Goal: Information Seeking & Learning: Learn about a topic

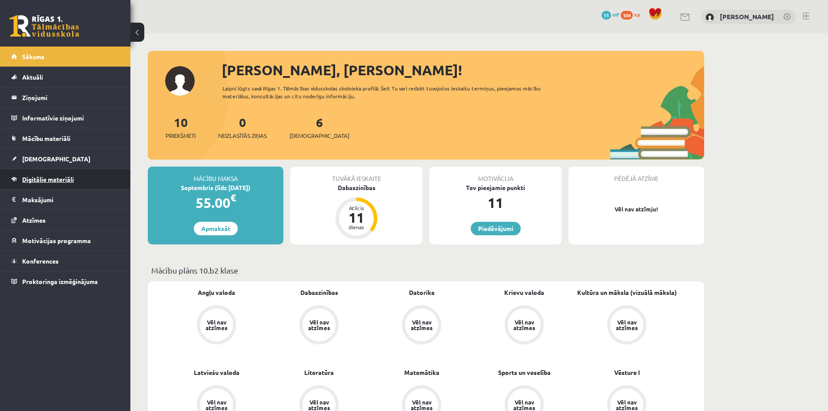
click at [54, 179] on span "Digitālie materiāli" at bounding box center [48, 179] width 52 height 8
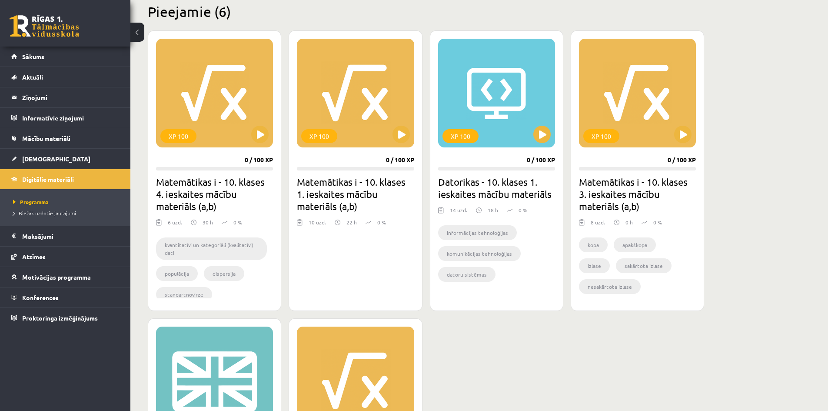
scroll to position [434, 0]
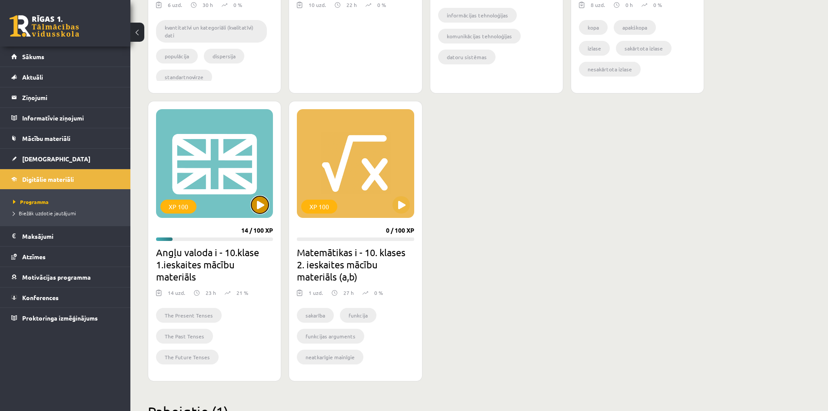
click at [259, 208] on button at bounding box center [259, 204] width 17 height 17
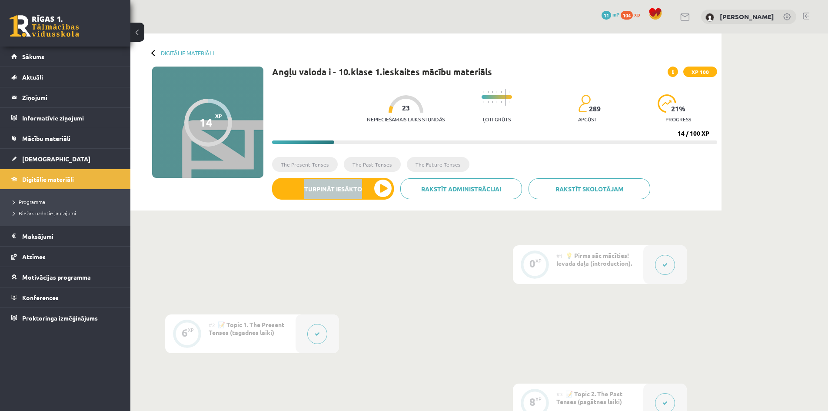
click at [256, 205] on div "14 XP XP 100 14 / 100 XP Angļu valoda i - 10.klase 1.ieskaites mācību materiāls…" at bounding box center [426, 135] width 582 height 139
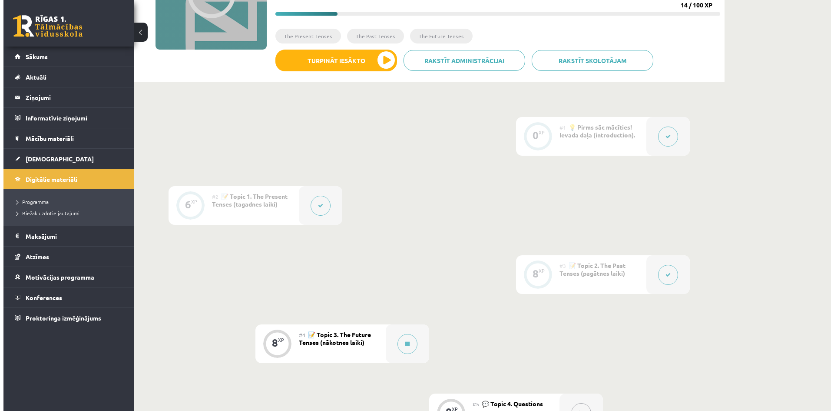
scroll to position [217, 0]
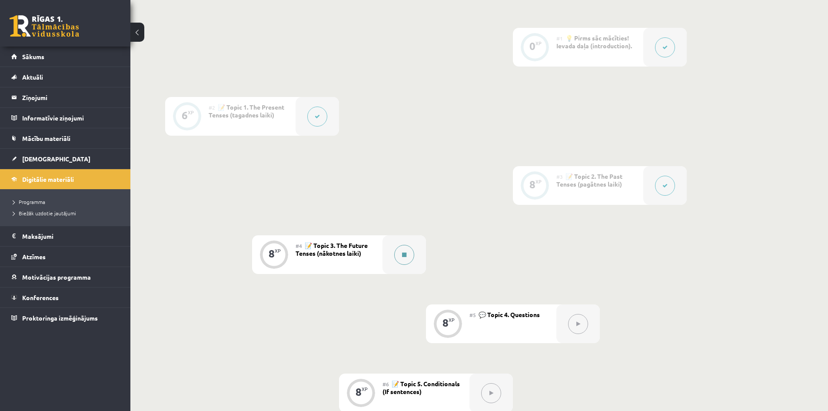
click at [407, 255] on button at bounding box center [404, 255] width 20 height 20
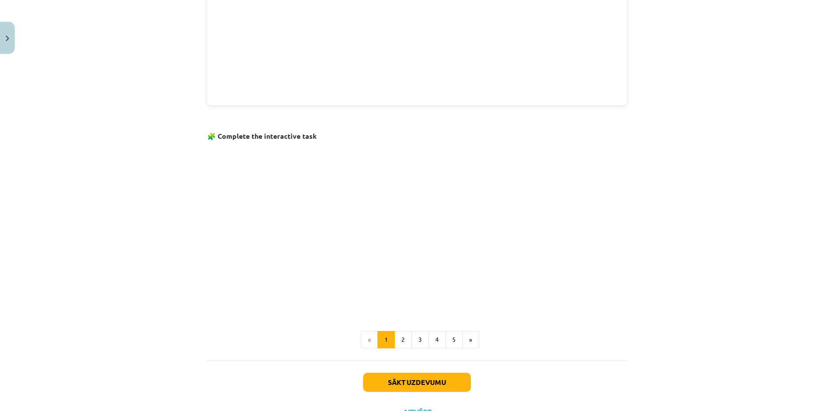
scroll to position [471, 0]
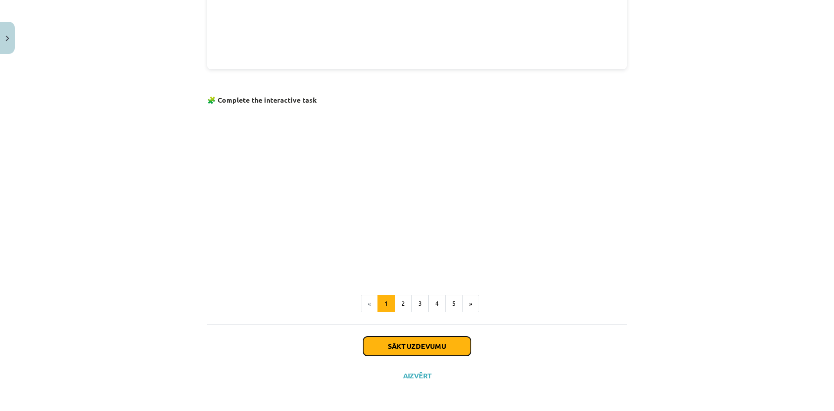
click at [394, 343] on button "Sākt uzdevumu" at bounding box center [417, 345] width 108 height 19
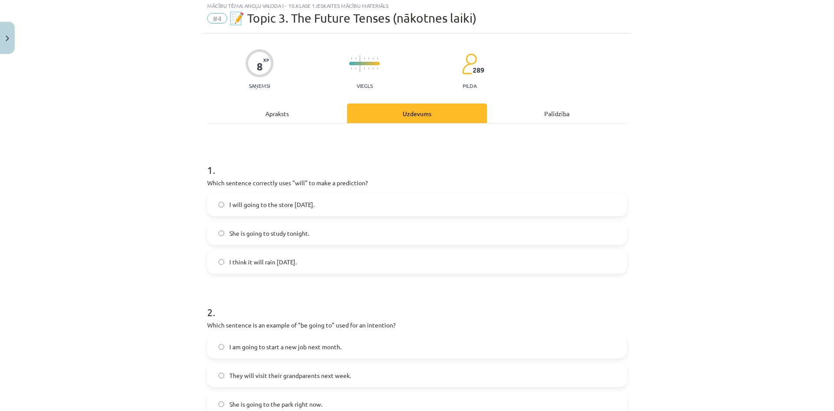
scroll to position [22, 0]
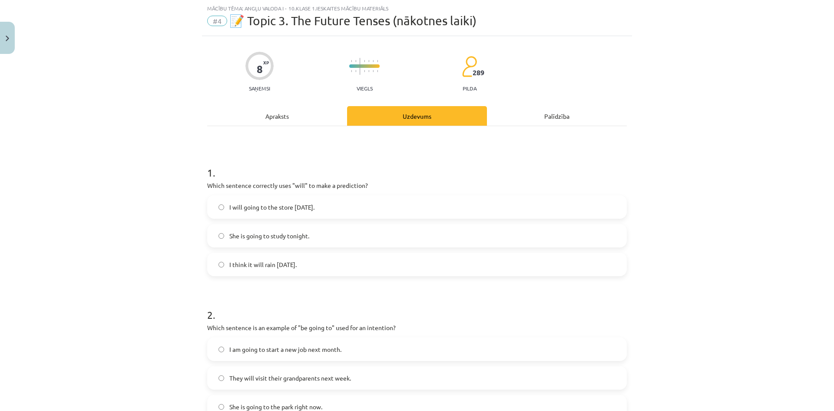
click at [269, 266] on span "I think it will rain tomorrow." at bounding box center [262, 264] width 67 height 9
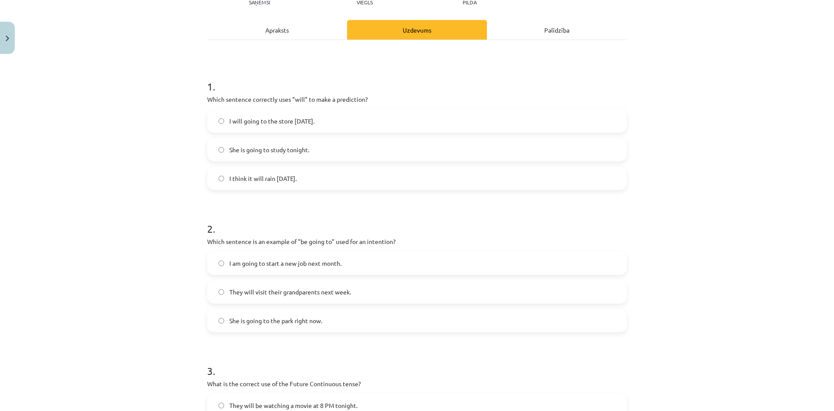
scroll to position [109, 0]
click at [312, 264] on span "I am going to start a new job next month." at bounding box center [285, 262] width 112 height 9
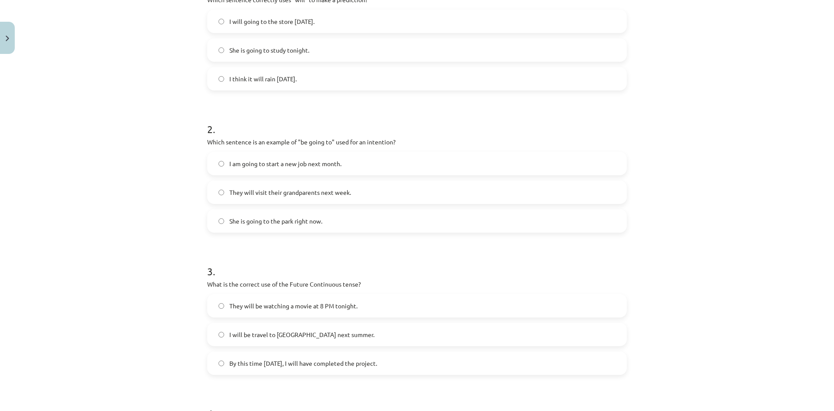
scroll to position [369, 0]
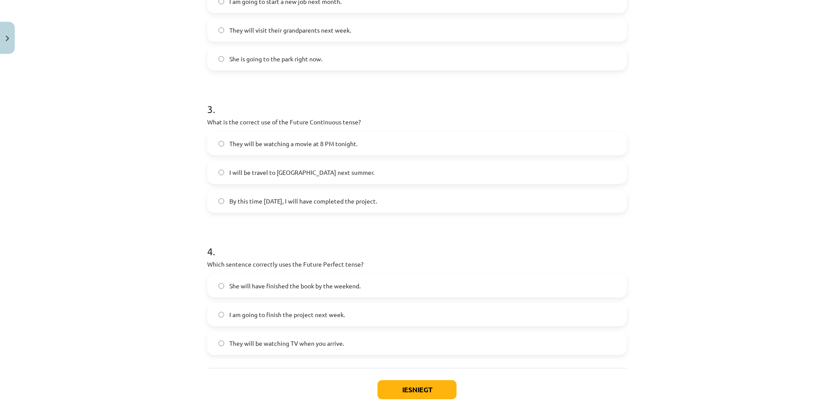
click at [256, 141] on span "They will be watching a movie at 8 PM tonight." at bounding box center [293, 143] width 128 height 9
click at [269, 316] on span "I am going to finish the project next week." at bounding box center [287, 314] width 116 height 9
click at [409, 389] on button "Iesniegt" at bounding box center [417, 389] width 79 height 19
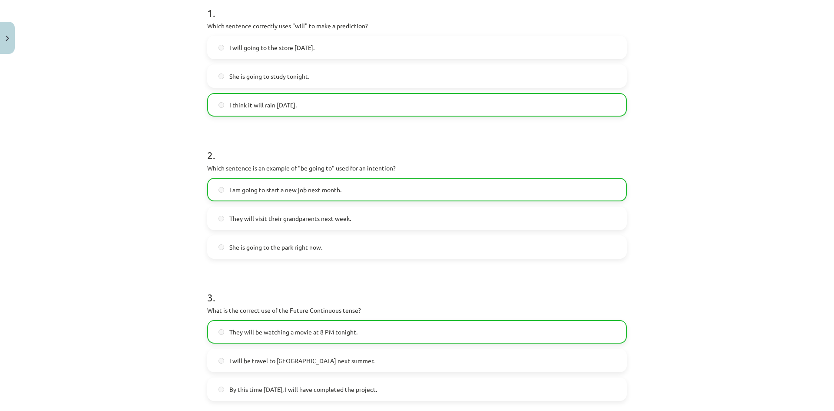
scroll to position [442, 0]
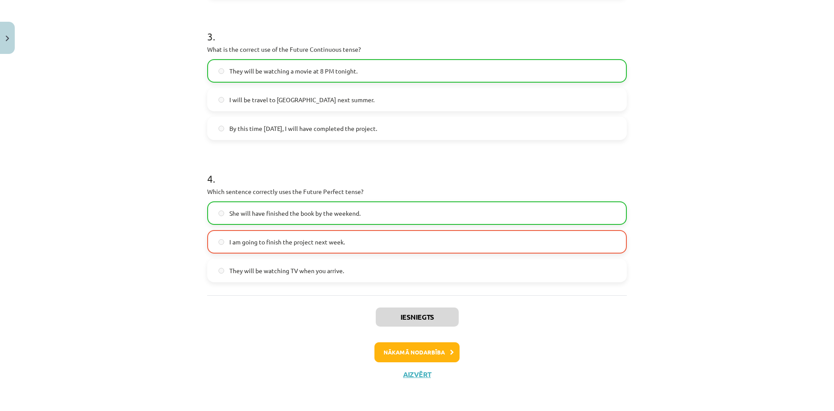
click at [331, 255] on div "She will have finished the book by the weekend. I am going to finish the projec…" at bounding box center [417, 241] width 420 height 81
click at [321, 245] on span "I am going to finish the project next week." at bounding box center [287, 241] width 116 height 9
click at [413, 378] on button "Aizvērt" at bounding box center [417, 374] width 33 height 9
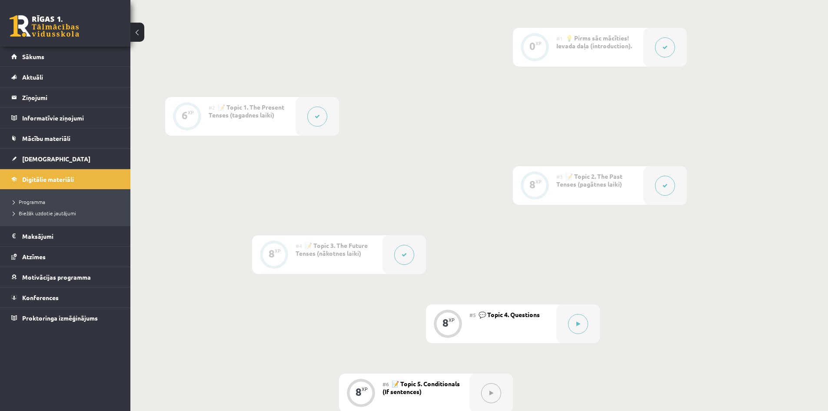
click at [401, 251] on button at bounding box center [404, 255] width 20 height 20
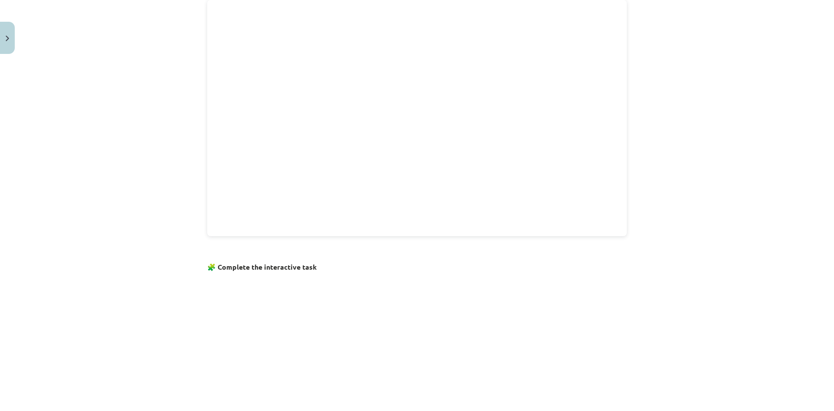
scroll to position [498, 0]
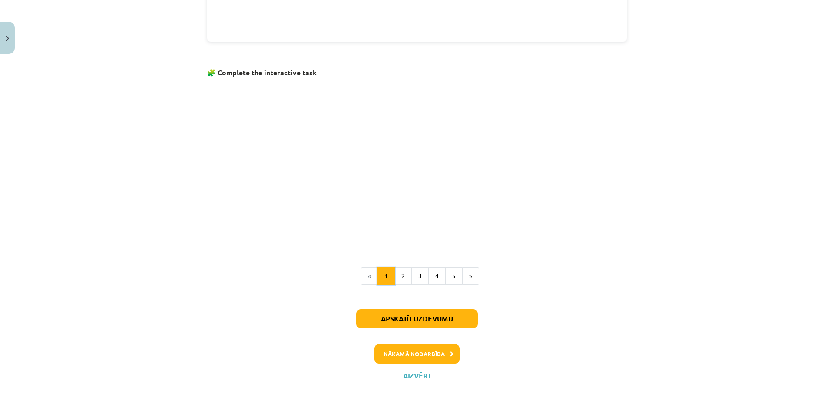
click at [383, 272] on button "1" at bounding box center [386, 275] width 17 height 17
click at [411, 318] on button "Apskatīt uzdevumu" at bounding box center [417, 318] width 122 height 19
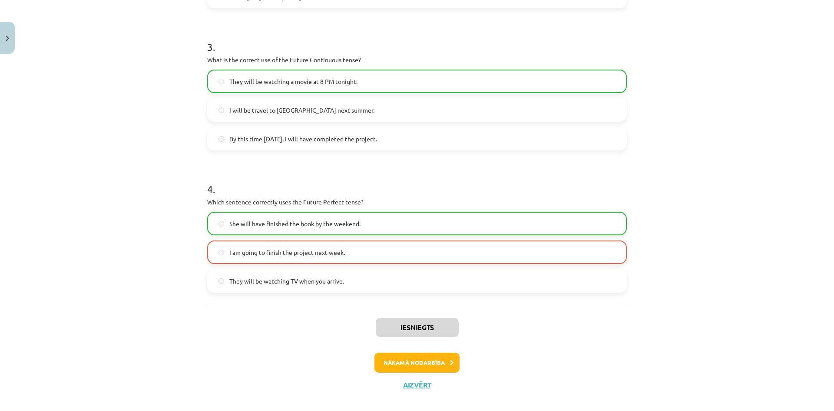
scroll to position [442, 0]
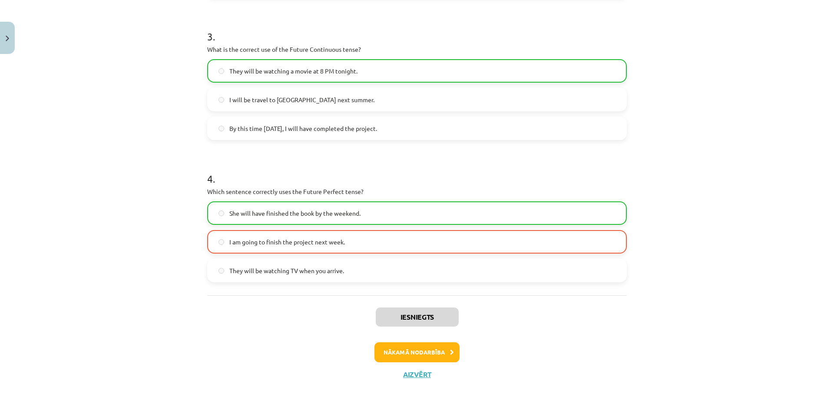
click at [331, 238] on span "I am going to finish the project next week." at bounding box center [287, 241] width 116 height 9
click at [325, 238] on span "I am going to finish the project next week." at bounding box center [287, 241] width 116 height 9
click at [318, 210] on span "She will have finished the book by the weekend." at bounding box center [294, 213] width 131 height 9
click at [230, 266] on span "They will be watching TV when you arrive." at bounding box center [286, 270] width 115 height 9
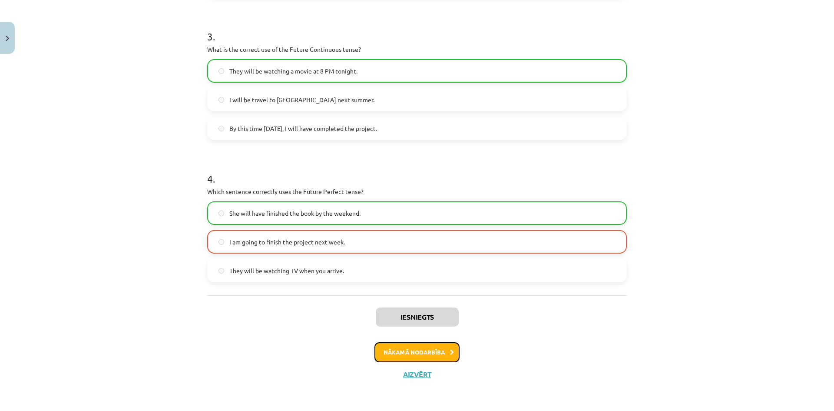
click at [438, 348] on button "Nākamā nodarbība" at bounding box center [417, 352] width 85 height 20
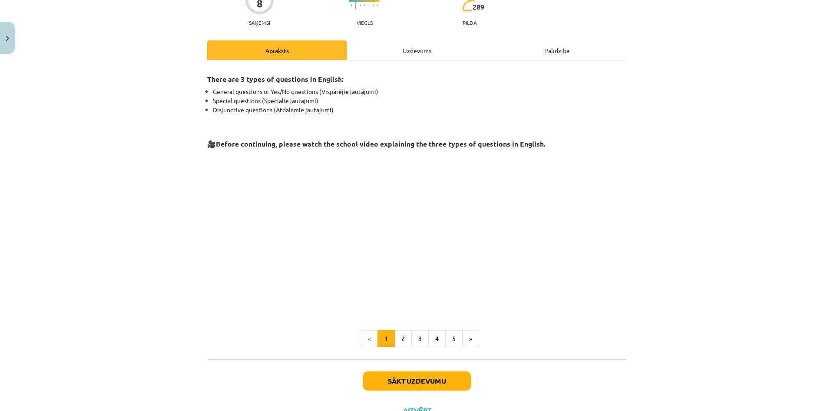
scroll to position [123, 0]
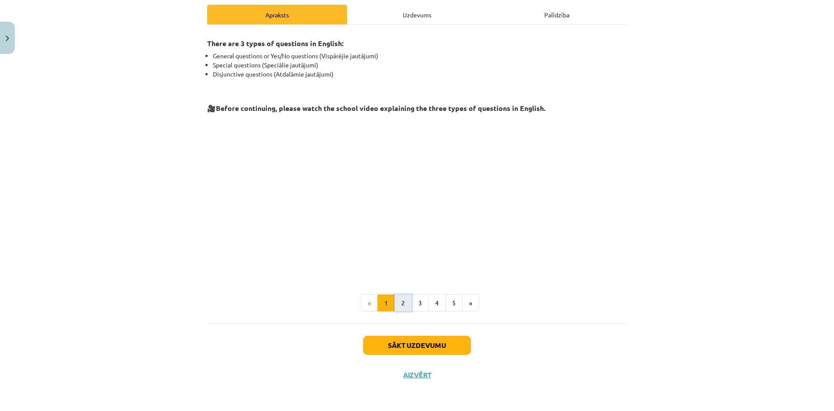
click at [403, 305] on button "2" at bounding box center [403, 302] width 17 height 17
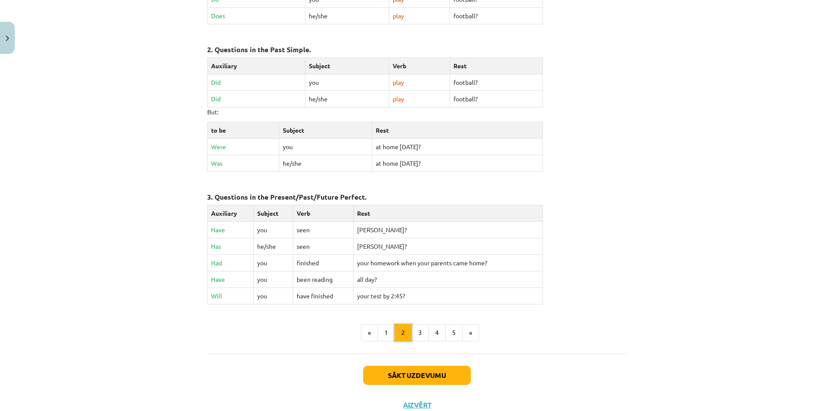
scroll to position [329, 0]
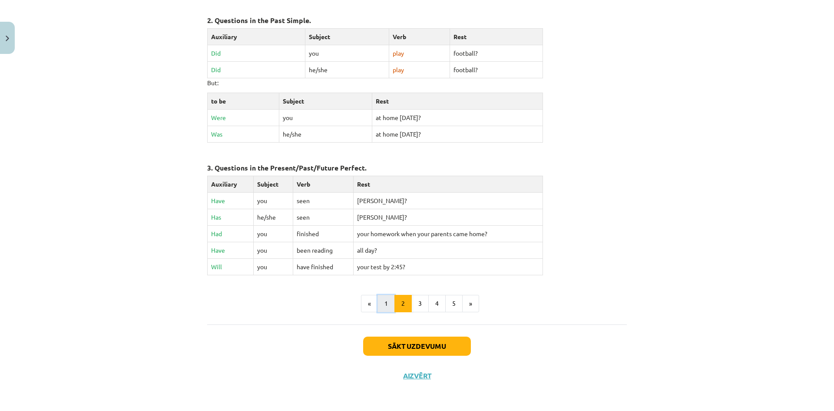
click at [386, 301] on button "1" at bounding box center [386, 303] width 17 height 17
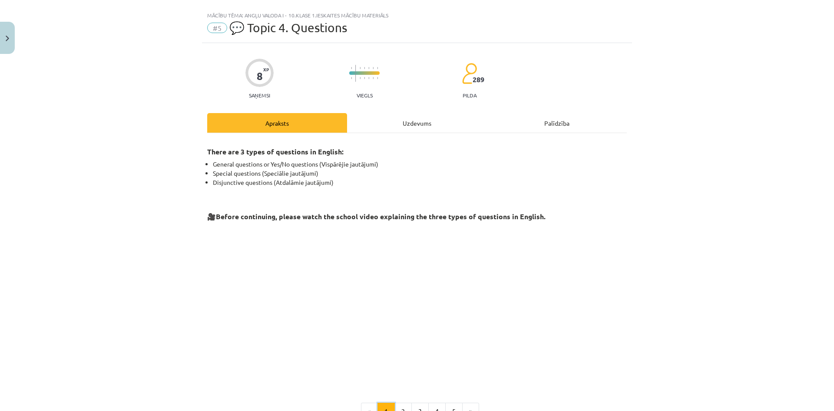
scroll to position [0, 0]
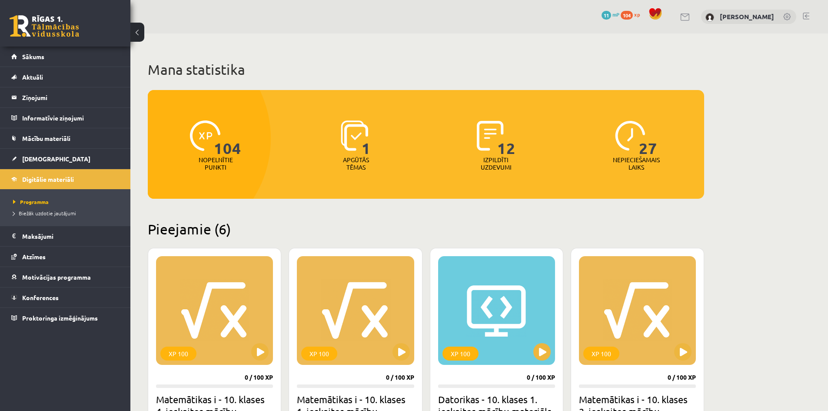
scroll to position [434, 0]
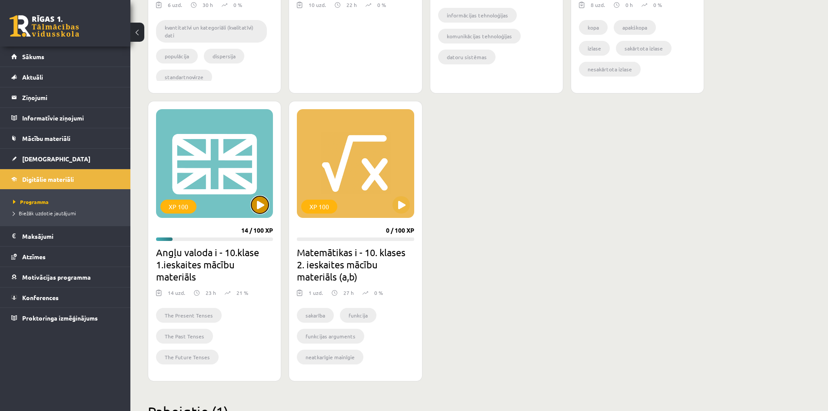
click at [260, 205] on button at bounding box center [259, 204] width 17 height 17
click at [250, 201] on div "XP 100" at bounding box center [214, 163] width 117 height 109
click at [206, 247] on h2 "Angļu valoda i - 10.klase 1.ieskaites mācību materiāls" at bounding box center [214, 264] width 117 height 36
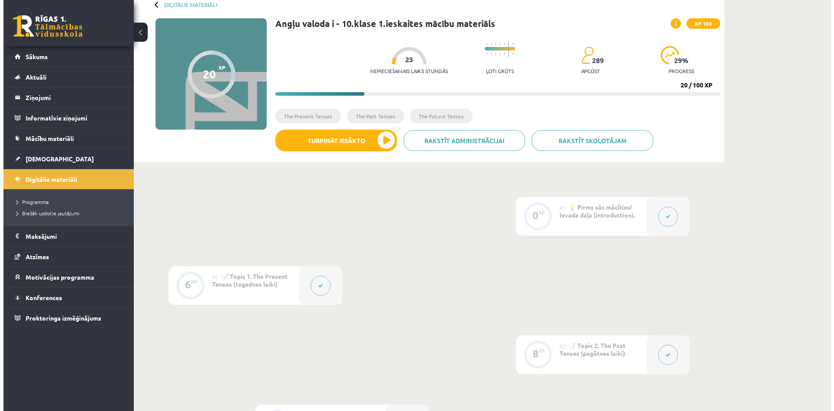
scroll to position [217, 0]
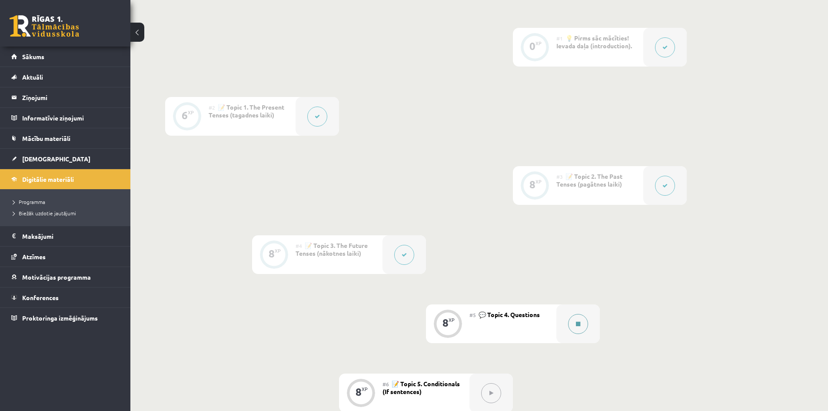
click at [580, 328] on button at bounding box center [578, 324] width 20 height 20
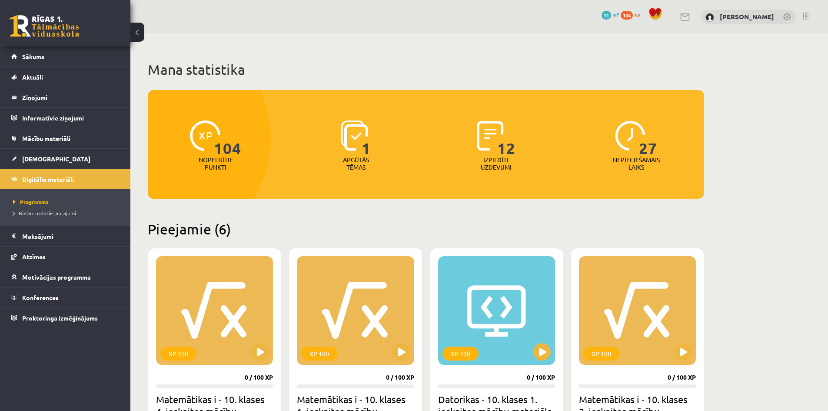
scroll to position [434, 0]
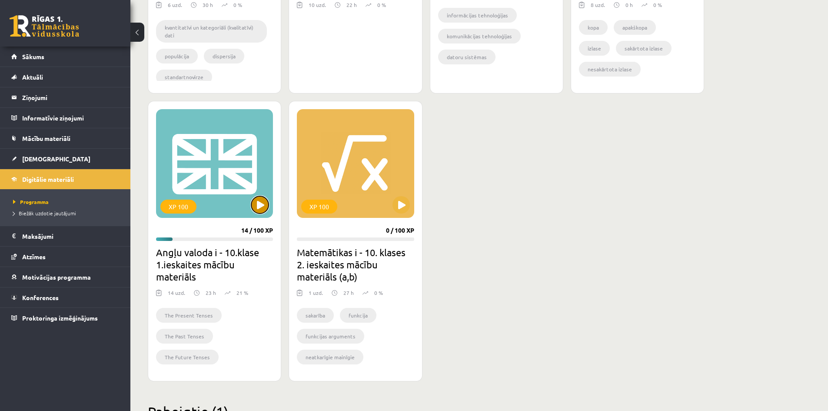
click at [261, 203] on button at bounding box center [259, 204] width 17 height 17
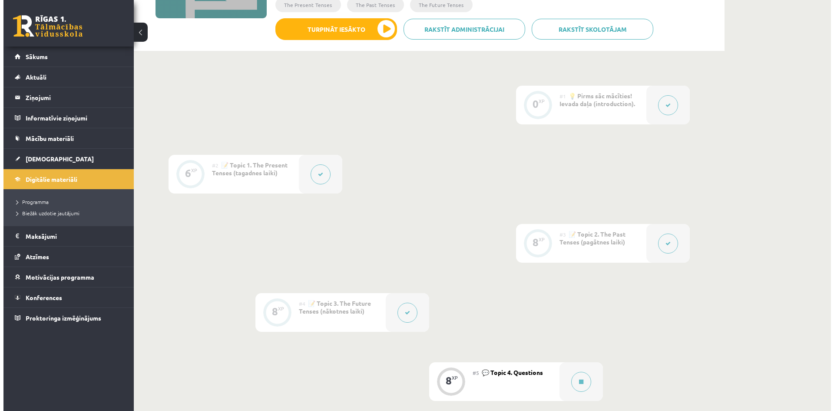
scroll to position [174, 0]
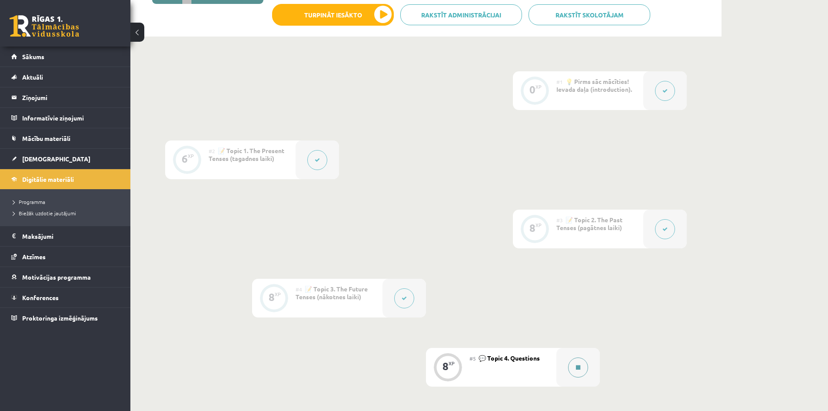
click at [580, 373] on button at bounding box center [578, 367] width 20 height 20
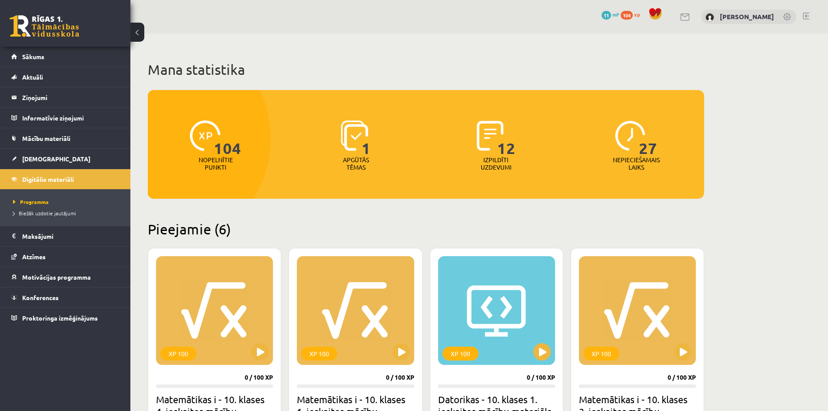
scroll to position [434, 0]
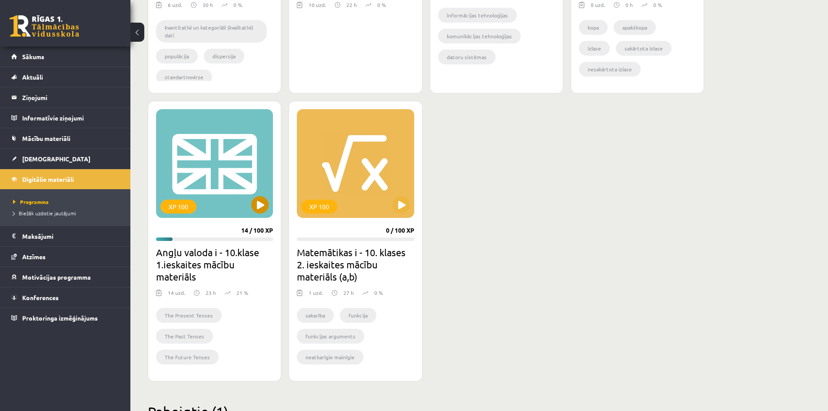
click at [204, 217] on div "XP 100" at bounding box center [214, 163] width 117 height 109
drag, startPoint x: 206, startPoint y: 250, endPoint x: 194, endPoint y: 253, distance: 12.5
click at [201, 253] on h2 "Angļu valoda i - 10.klase 1.ieskaites mācību materiāls" at bounding box center [214, 264] width 117 height 36
click at [192, 254] on h2 "Angļu valoda i - 10.klase 1.ieskaites mācību materiāls" at bounding box center [214, 264] width 117 height 36
click at [275, 196] on div "XP 100 14 / 100 XP Angļu valoda i - 10.klase 1.ieskaites mācību materiāls 14 uz…" at bounding box center [214, 241] width 133 height 280
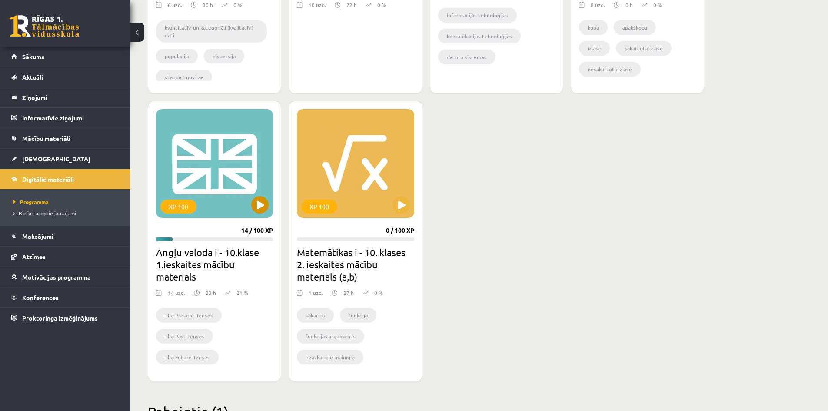
drag, startPoint x: 249, startPoint y: 204, endPoint x: 263, endPoint y: 204, distance: 14.3
click at [251, 204] on div "XP 100" at bounding box center [214, 163] width 117 height 109
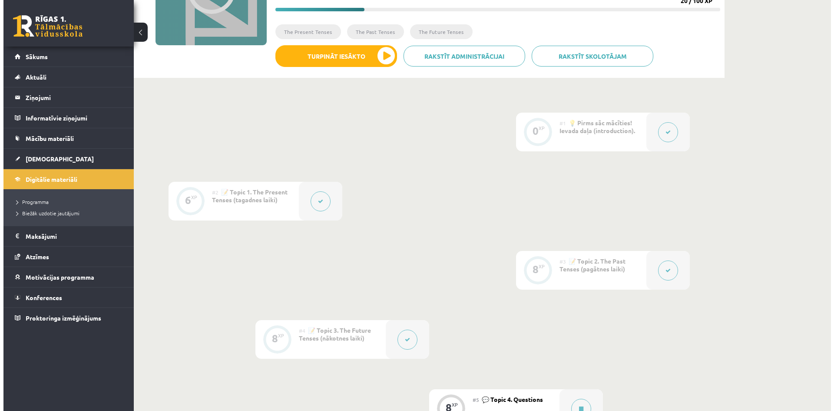
scroll to position [217, 0]
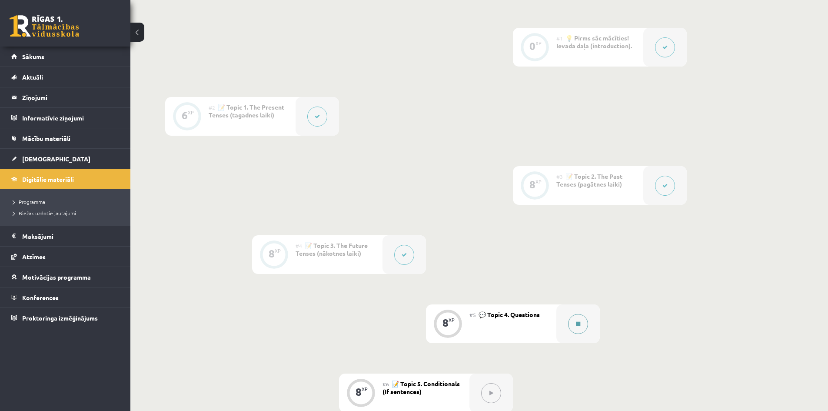
click at [578, 327] on button at bounding box center [578, 324] width 20 height 20
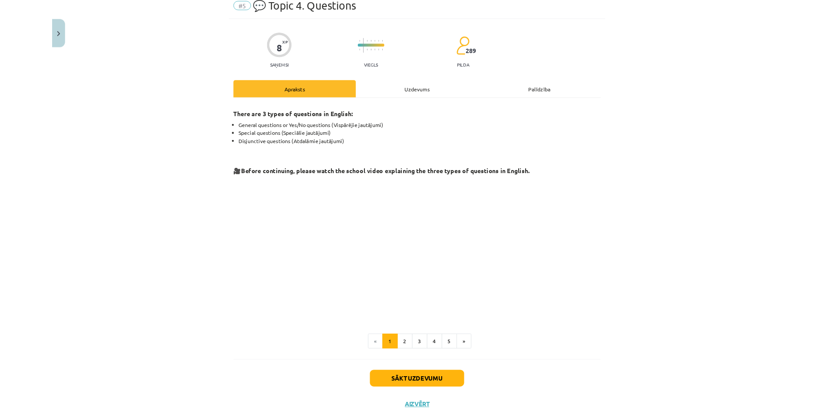
scroll to position [0, 0]
